Goal: Task Accomplishment & Management: Complete application form

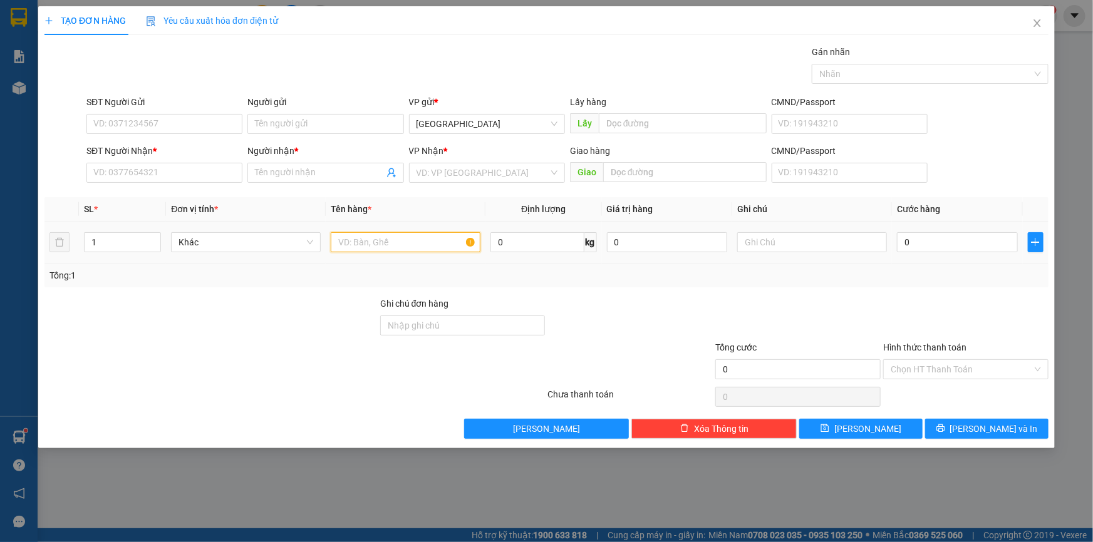
click at [346, 243] on input "text" at bounding box center [406, 242] width 150 height 20
drag, startPoint x: 174, startPoint y: 168, endPoint x: 184, endPoint y: 166, distance: 10.3
click at [175, 168] on input "SĐT Người Nhận *" at bounding box center [164, 173] width 156 height 20
click at [791, 240] on input "text" at bounding box center [812, 242] width 150 height 20
paste input "Ạ"
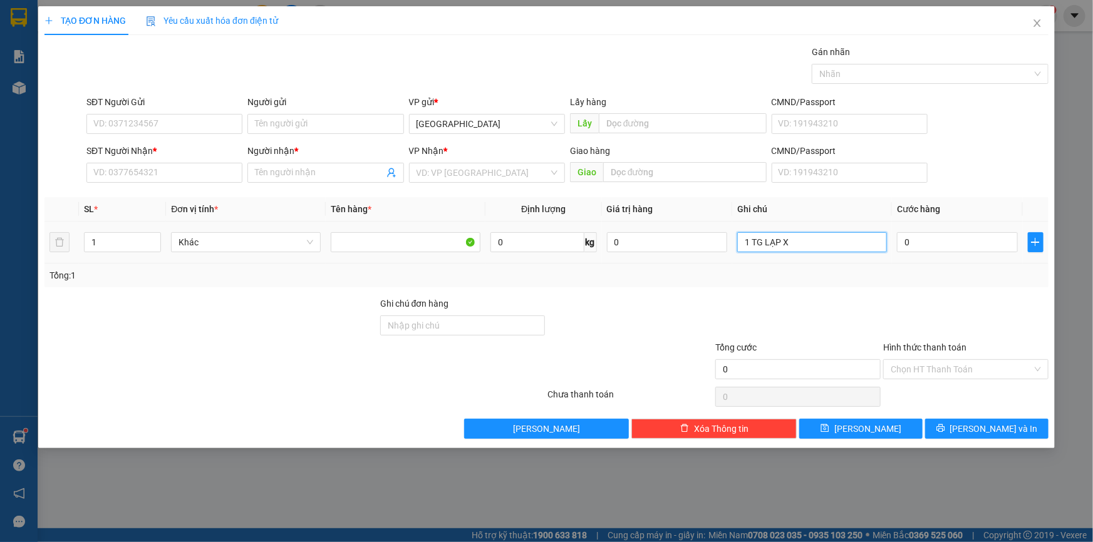
paste input "ỞNG"
click at [785, 244] on input "1 TG LẠP XỞNG" at bounding box center [812, 242] width 150 height 20
paste input "Ư"
type input "1 TG LẠP XƯỞNG"
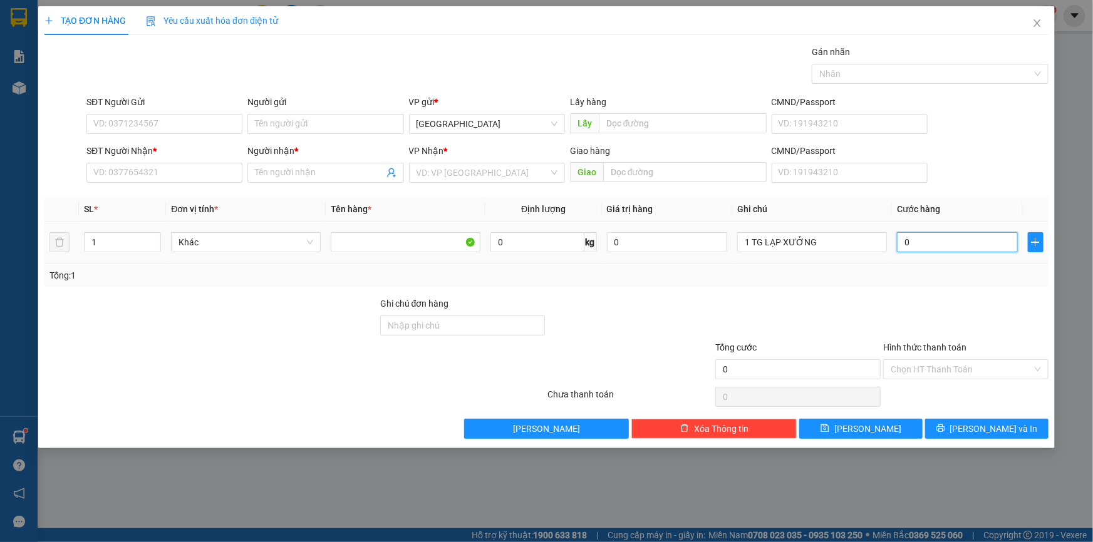
click at [929, 246] on input "0" at bounding box center [957, 242] width 121 height 20
click at [209, 168] on input "SĐT Người Nhận *" at bounding box center [164, 173] width 156 height 20
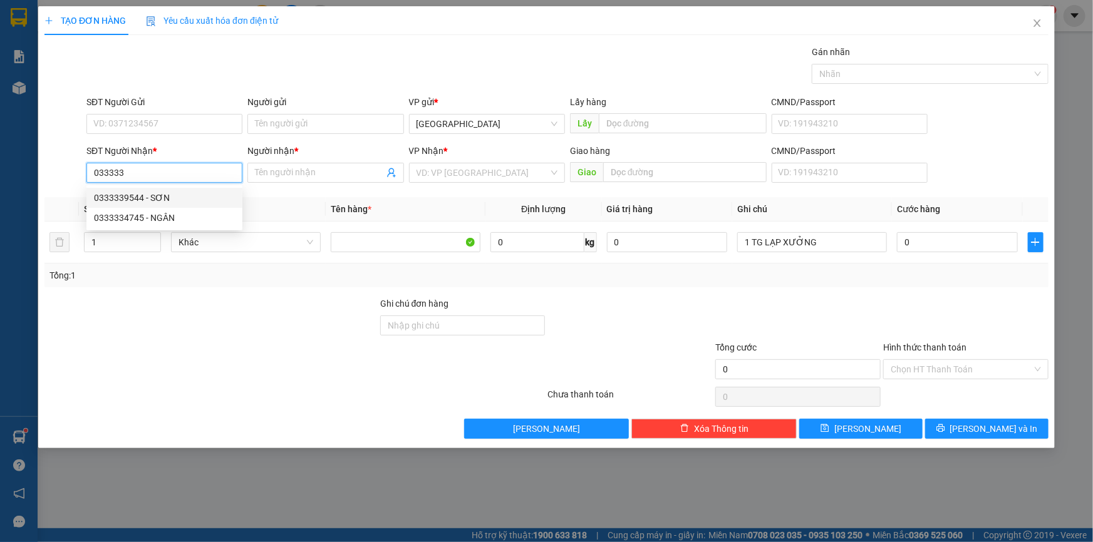
click at [188, 196] on div "0333339544 - SƠN" at bounding box center [164, 198] width 141 height 14
type input "0333339544"
type input "SƠN"
type input "0333339544"
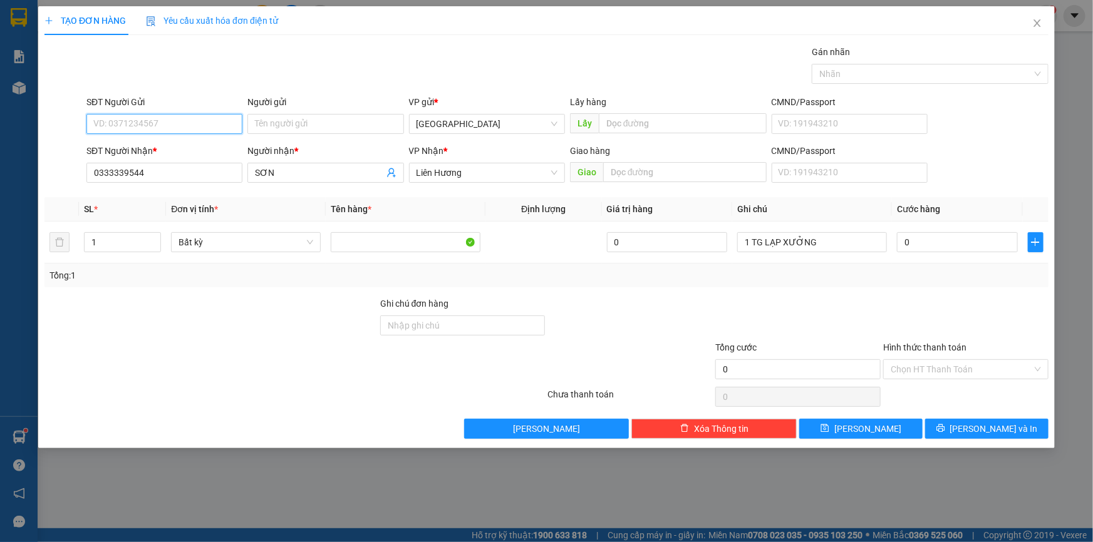
click at [168, 131] on input "SĐT Người Gửi" at bounding box center [164, 124] width 156 height 20
click at [144, 145] on div "0987528654 - TUYỂN" at bounding box center [164, 149] width 141 height 14
type input "0987528654"
type input "TUYỂN"
click at [144, 145] on body "Kết quả tìm kiếm ( 516 ) Bộ lọc Mã ĐH Trạng thái Món hàng Tổng cước Chưa cước N…" at bounding box center [546, 271] width 1093 height 542
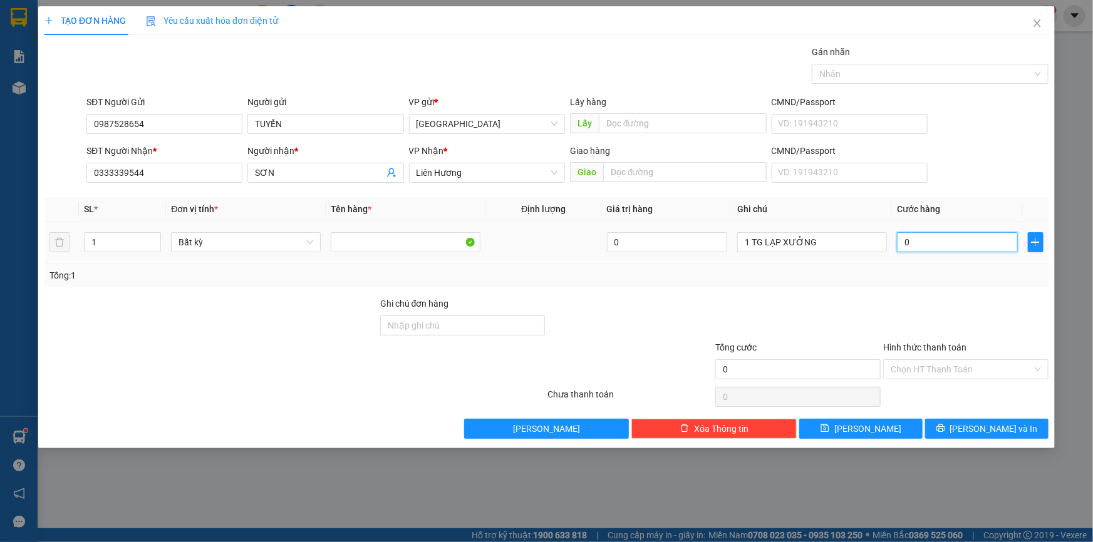
click at [925, 238] on input "0" at bounding box center [957, 242] width 121 height 20
type input "4"
type input "40"
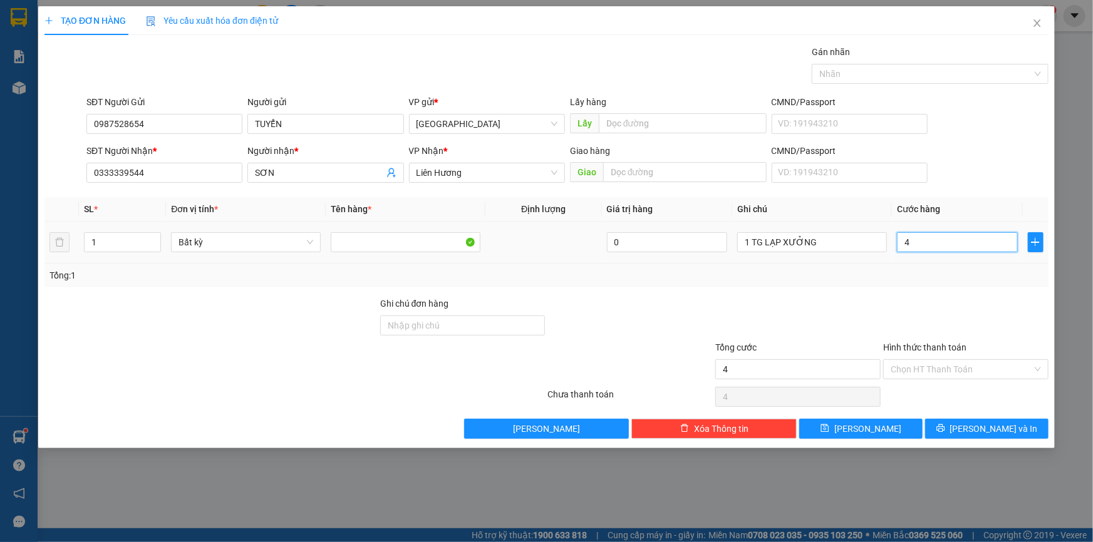
type input "40"
type input "40.000"
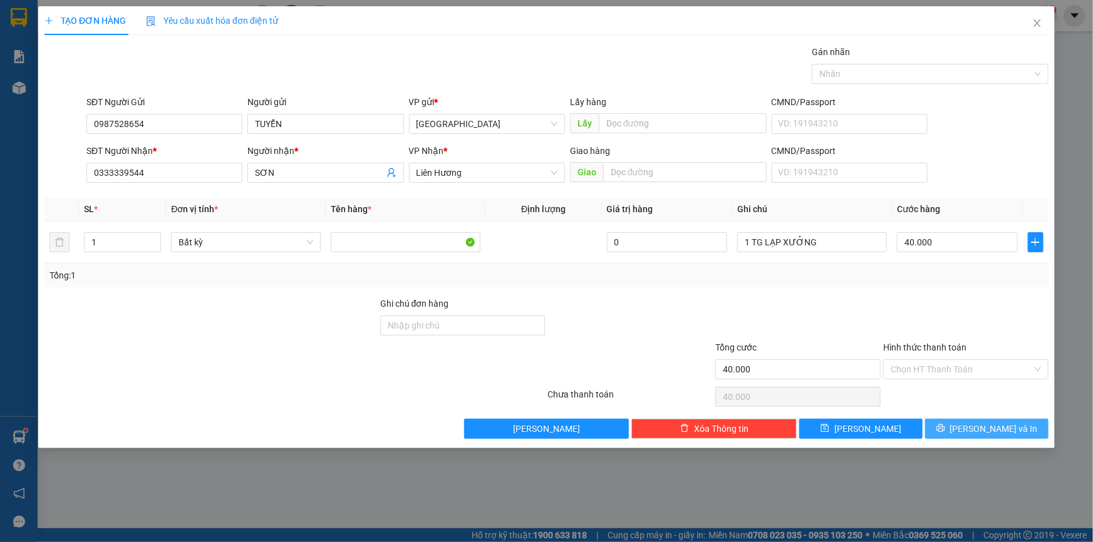
click at [1029, 421] on button "[PERSON_NAME] và In" at bounding box center [986, 429] width 123 height 20
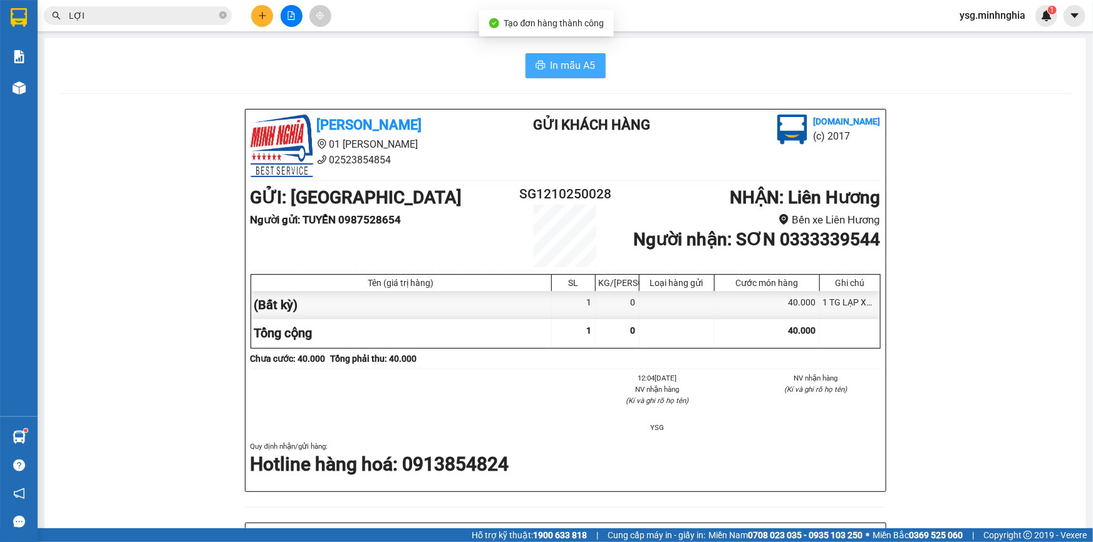
click at [552, 58] on span "In mẫu A5" at bounding box center [572, 66] width 45 height 16
click at [257, 13] on button at bounding box center [262, 16] width 22 height 22
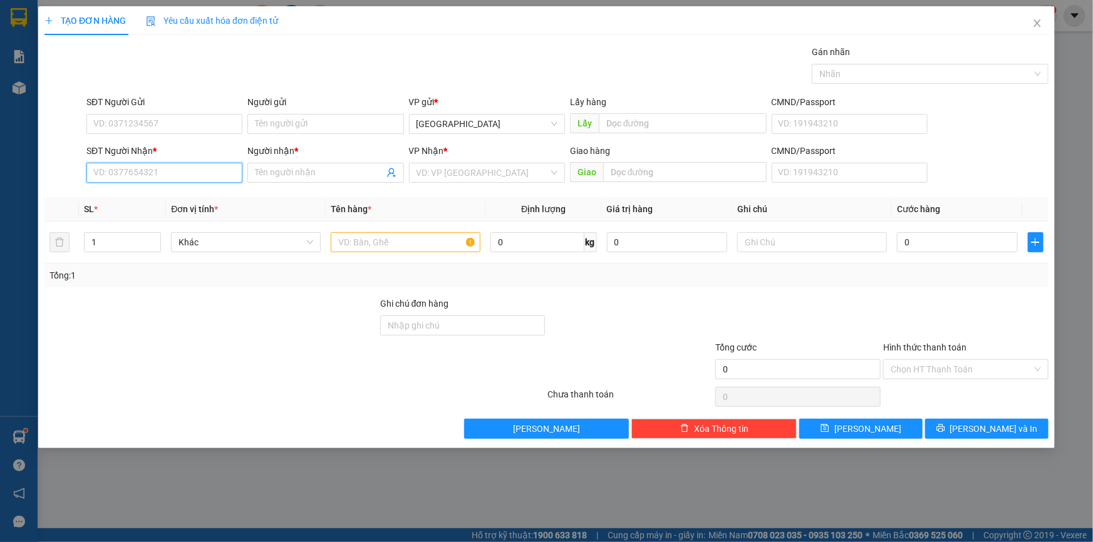
click at [199, 163] on input "SĐT Người Nhận *" at bounding box center [164, 173] width 156 height 20
click at [147, 193] on div "0336957444 - SÁU" at bounding box center [164, 198] width 141 height 14
type input "0336957444"
type input "SÁU"
type input "0336957444"
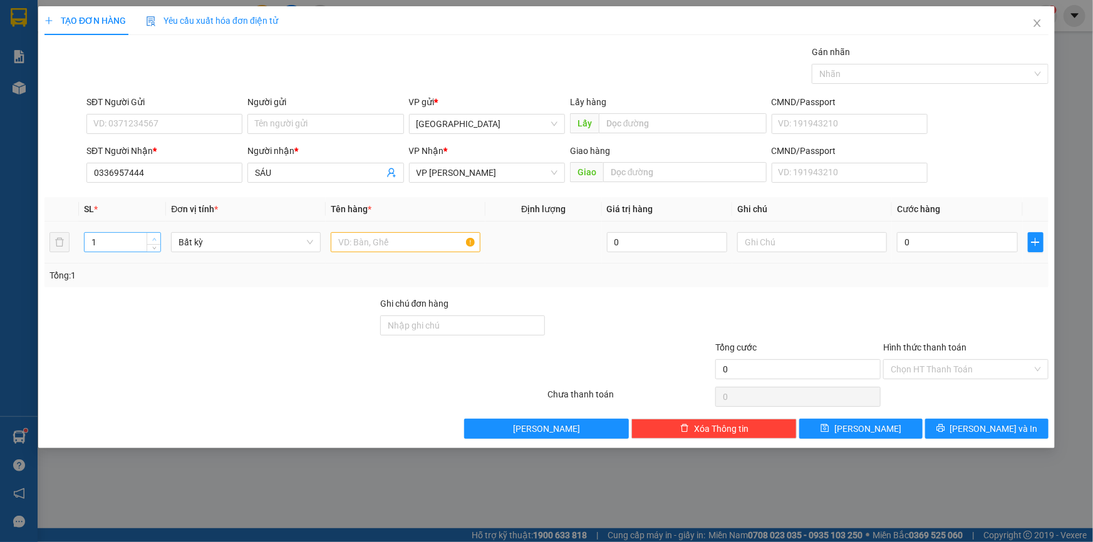
type input "2"
click at [148, 234] on span "Increase Value" at bounding box center [154, 238] width 14 height 11
click at [337, 247] on input "text" at bounding box center [406, 242] width 150 height 20
click at [801, 245] on input "text" at bounding box center [812, 242] width 150 height 20
paste input "Ụ"
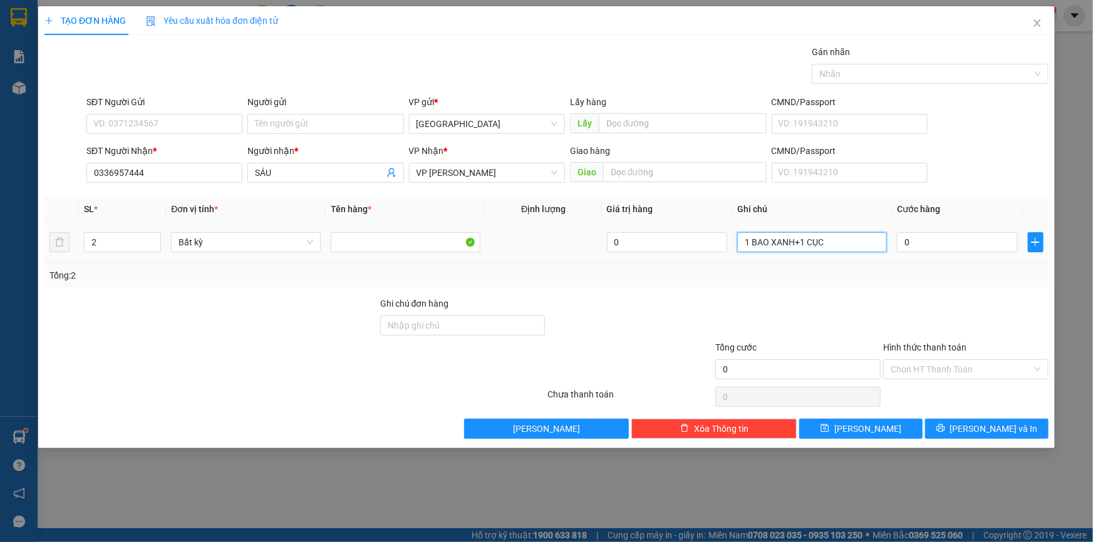
paste input "Đ"
type input "1 BAO XANH+1 CỤC ĐEN"
click at [911, 240] on input "0" at bounding box center [957, 242] width 121 height 20
type input "1"
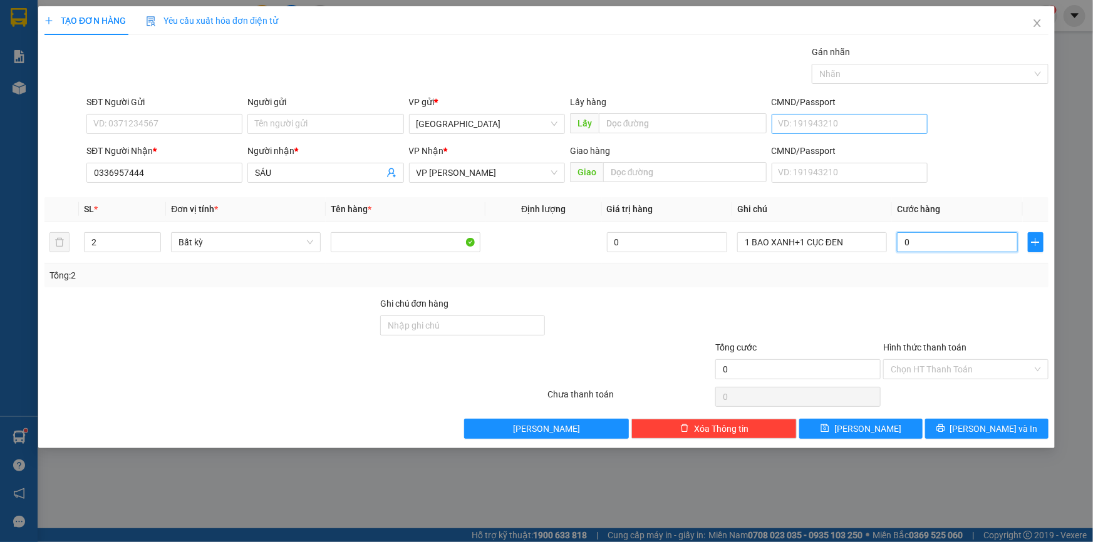
type input "1"
type input "13"
type input "130"
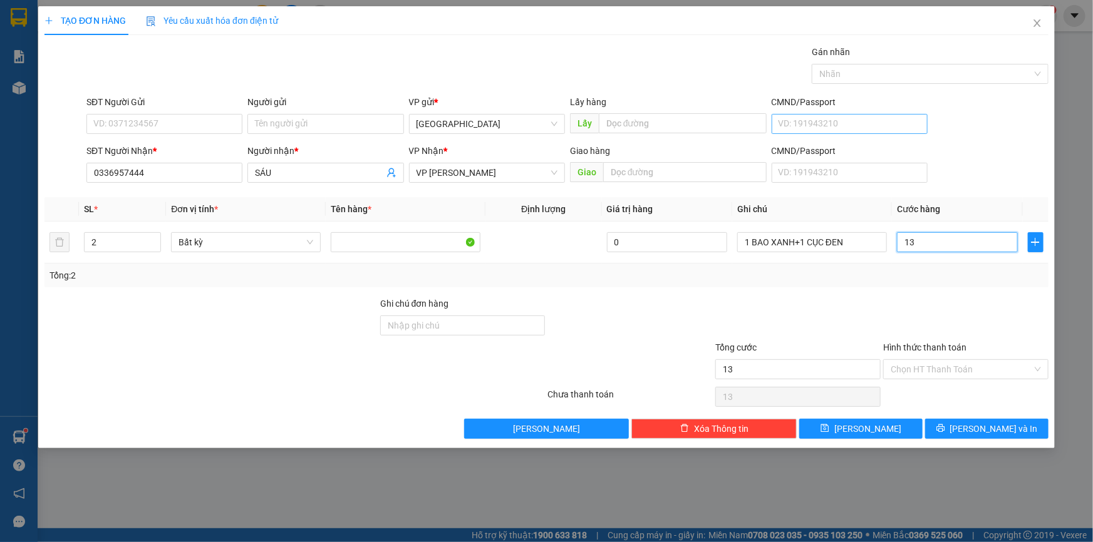
type input "130"
type input "130.000"
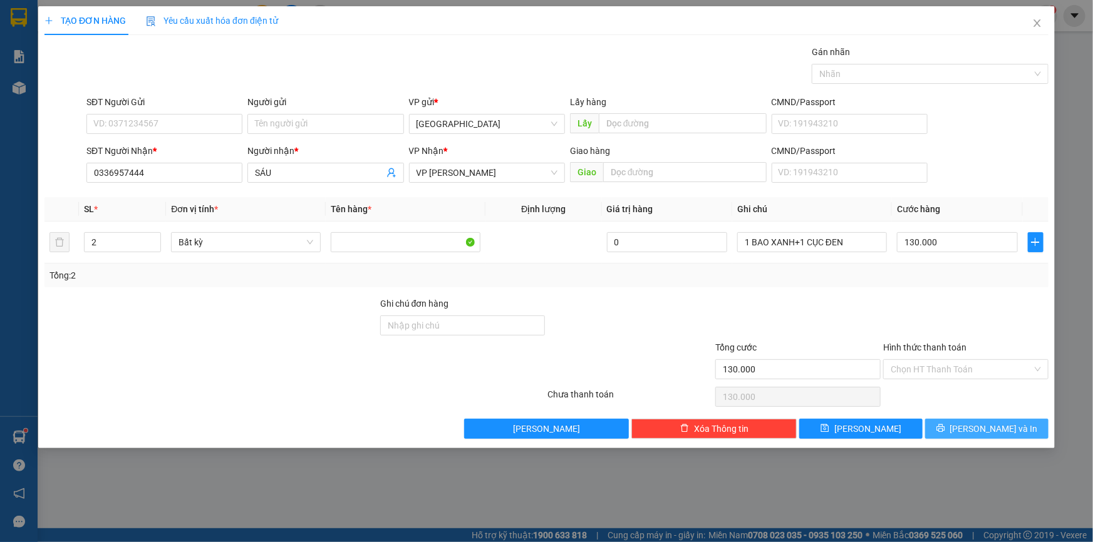
click at [945, 426] on icon "printer" at bounding box center [940, 428] width 9 height 9
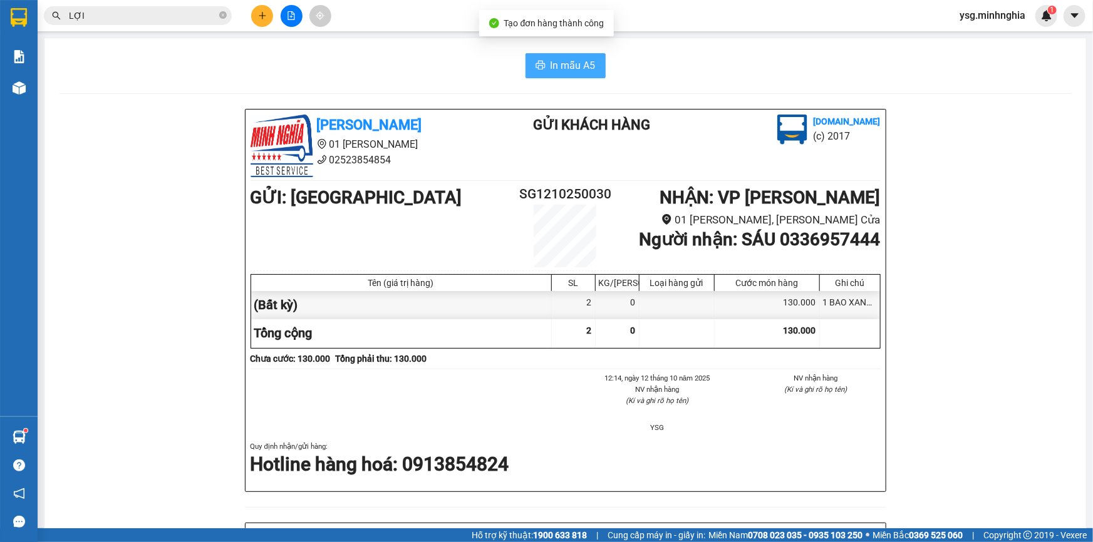
click at [584, 74] on button "In mẫu A5" at bounding box center [565, 65] width 80 height 25
click at [260, 16] on icon "plus" at bounding box center [262, 15] width 9 height 9
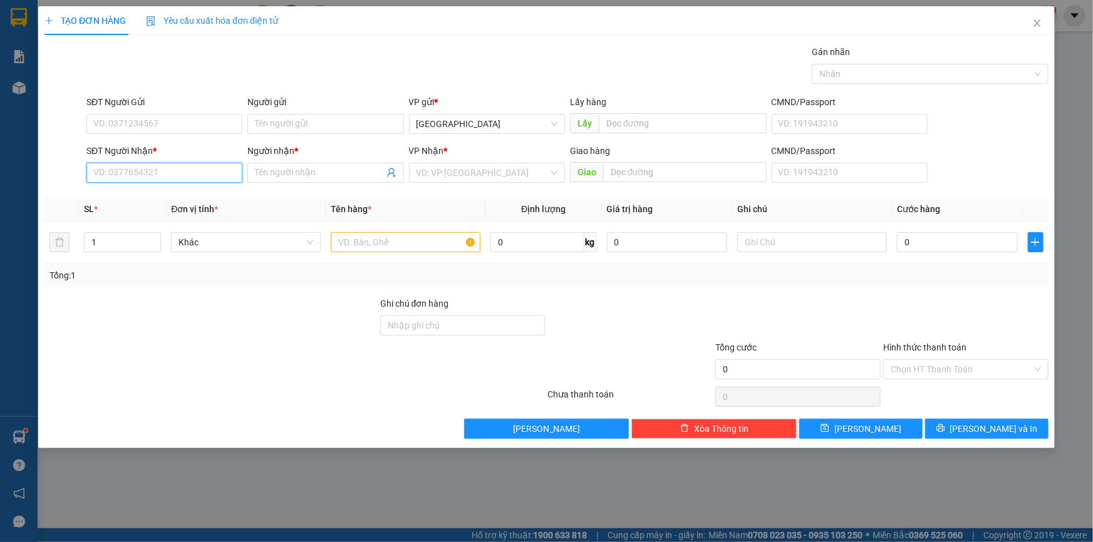
click at [177, 172] on input "SĐT Người Nhận *" at bounding box center [164, 173] width 156 height 20
click at [147, 193] on div "0397977459 - TRÂM" at bounding box center [164, 198] width 141 height 14
type input "0397977459"
type input "TRÂM"
type input "0397977459"
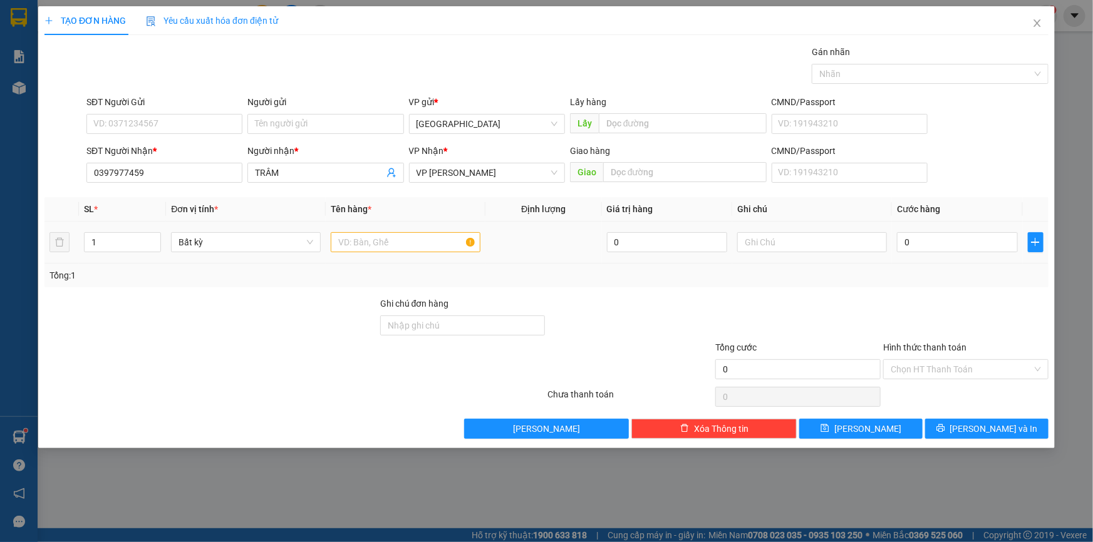
click at [379, 259] on td at bounding box center [406, 243] width 160 height 42
click at [378, 249] on input "text" at bounding box center [406, 242] width 150 height 20
click at [824, 236] on input "text" at bounding box center [812, 242] width 150 height 20
type input "1 BAO XANH"
click at [910, 242] on input "0" at bounding box center [957, 242] width 121 height 20
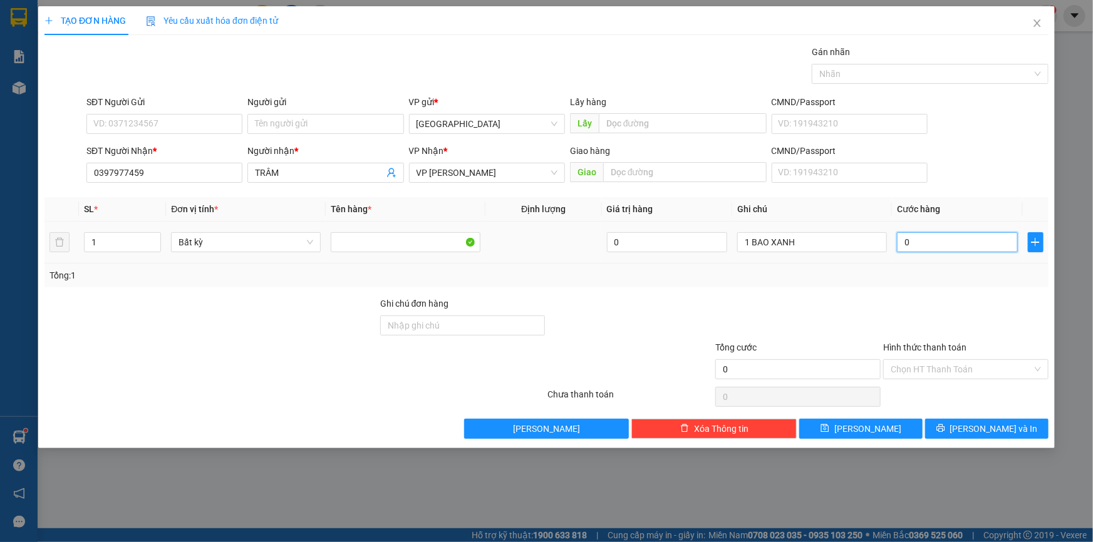
type input "8"
type input "80"
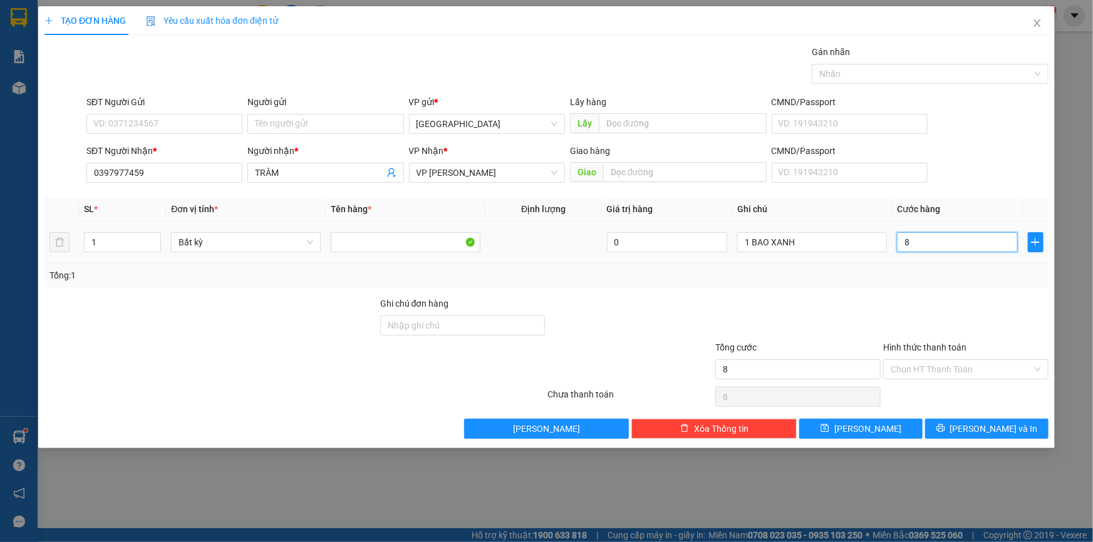
type input "80"
type input "80.000"
click at [1006, 438] on div "TẠO ĐƠN HÀNG Yêu cầu xuất hóa đơn điện tử Transit Pickup Surcharge Ids Transit …" at bounding box center [546, 227] width 1016 height 442
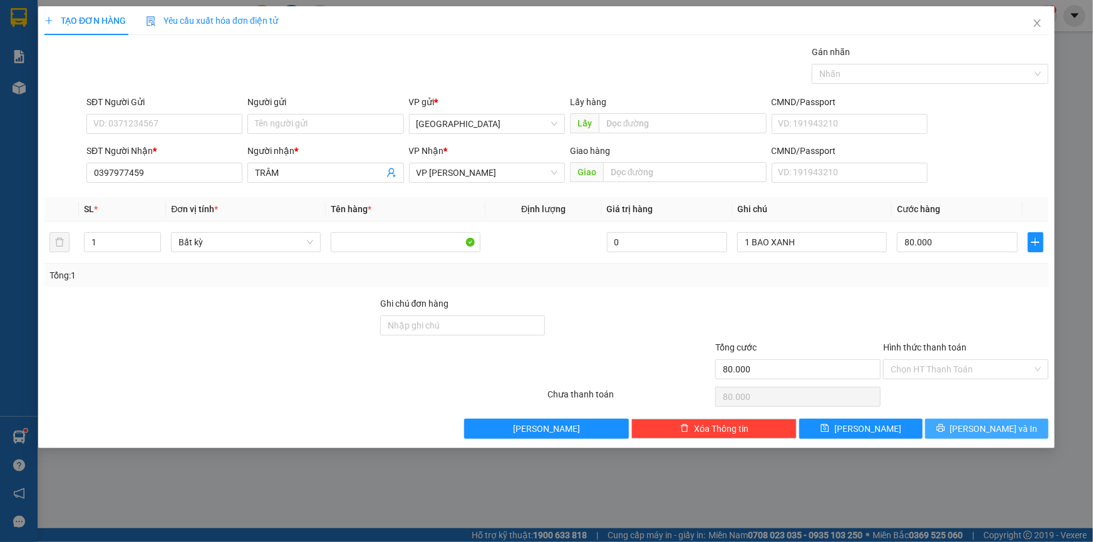
click at [1004, 426] on span "[PERSON_NAME] và In" at bounding box center [994, 429] width 88 height 14
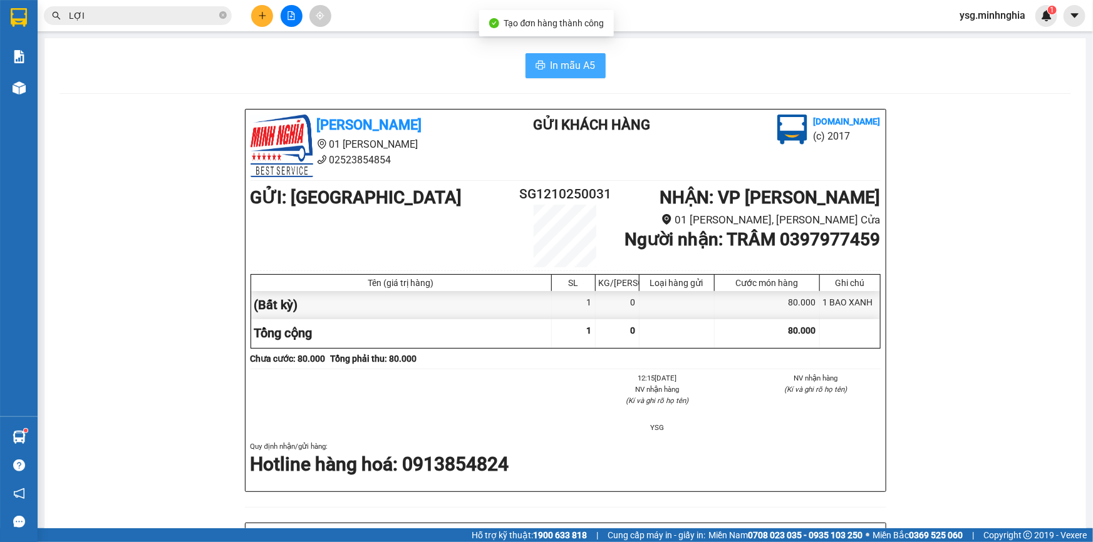
click at [541, 60] on button "In mẫu A5" at bounding box center [565, 65] width 80 height 25
